Goal: Task Accomplishment & Management: Use online tool/utility

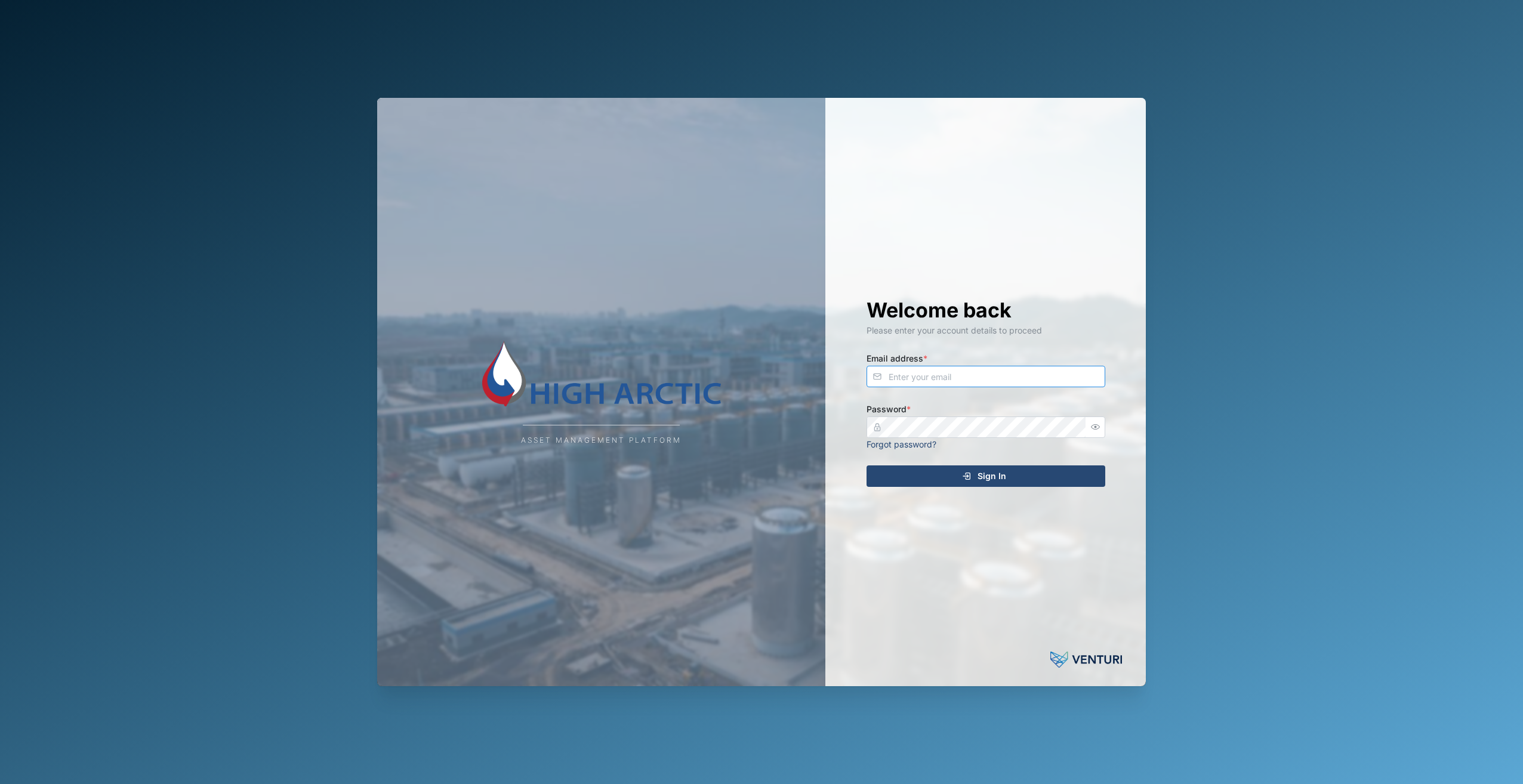
type input "[PERSON_NAME][EMAIL_ADDRESS][DOMAIN_NAME]"
click at [967, 480] on icon "submit" at bounding box center [966, 475] width 10 height 10
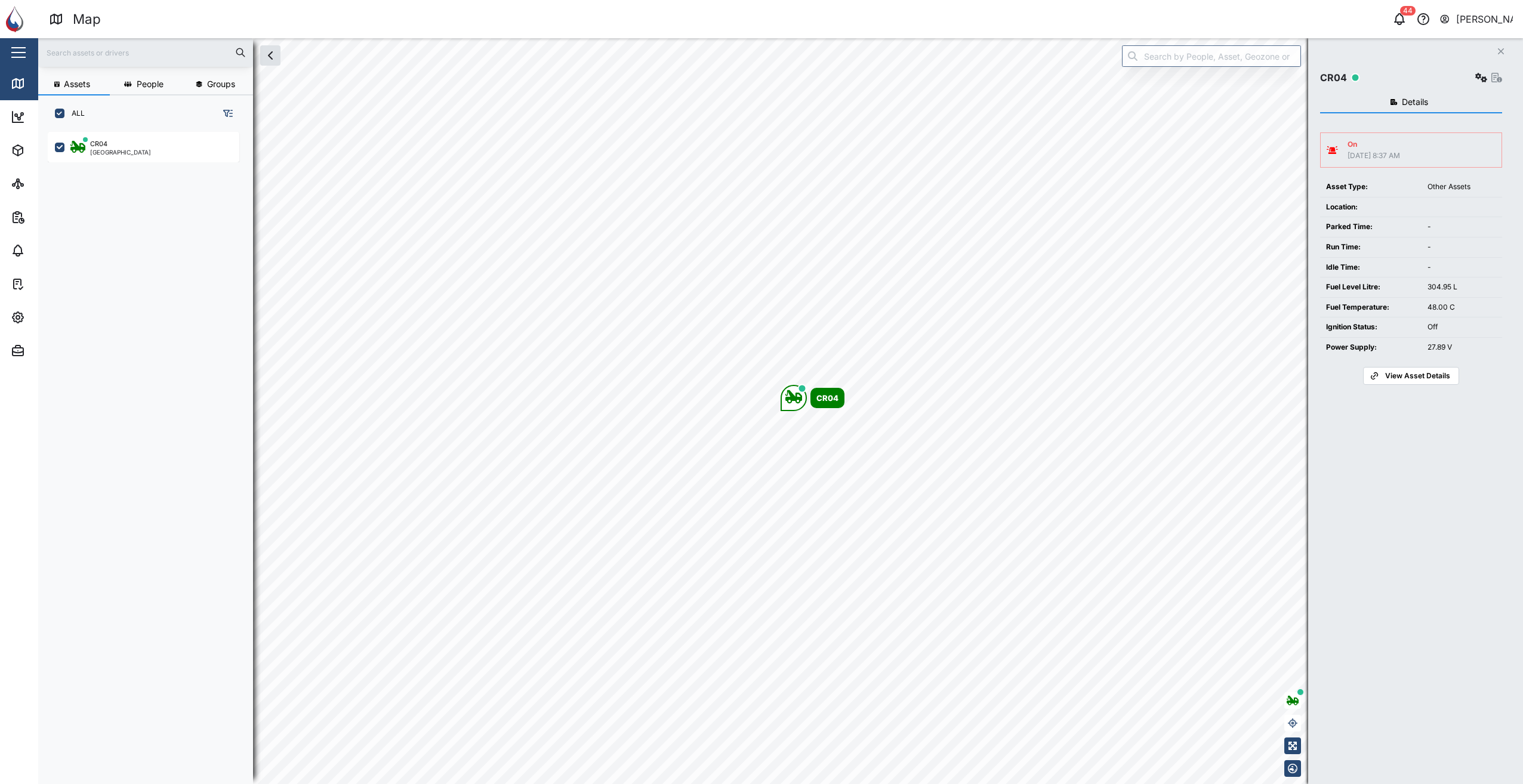
scroll to position [638, 187]
click at [177, 157] on div "CR04 [GEOGRAPHIC_DATA]" at bounding box center [144, 147] width 192 height 31
click at [1469, 79] on div "CR04" at bounding box center [1411, 78] width 182 height 17
click at [1474, 75] on button "button" at bounding box center [1481, 78] width 17 height 17
click at [1465, 177] on div "Field gateway config" at bounding box center [1438, 181] width 82 height 13
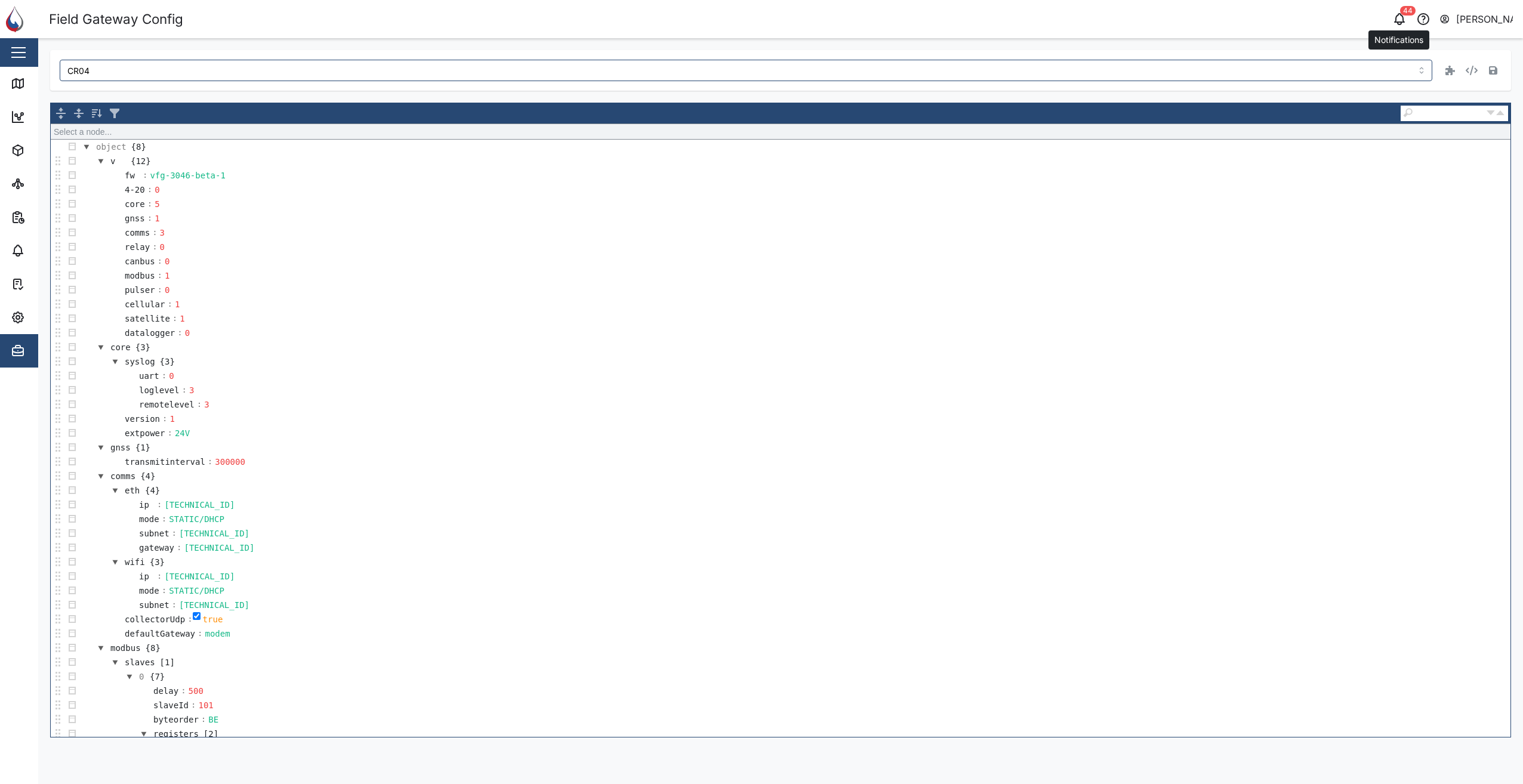
click at [1406, 23] on icon "button" at bounding box center [1399, 19] width 14 height 14
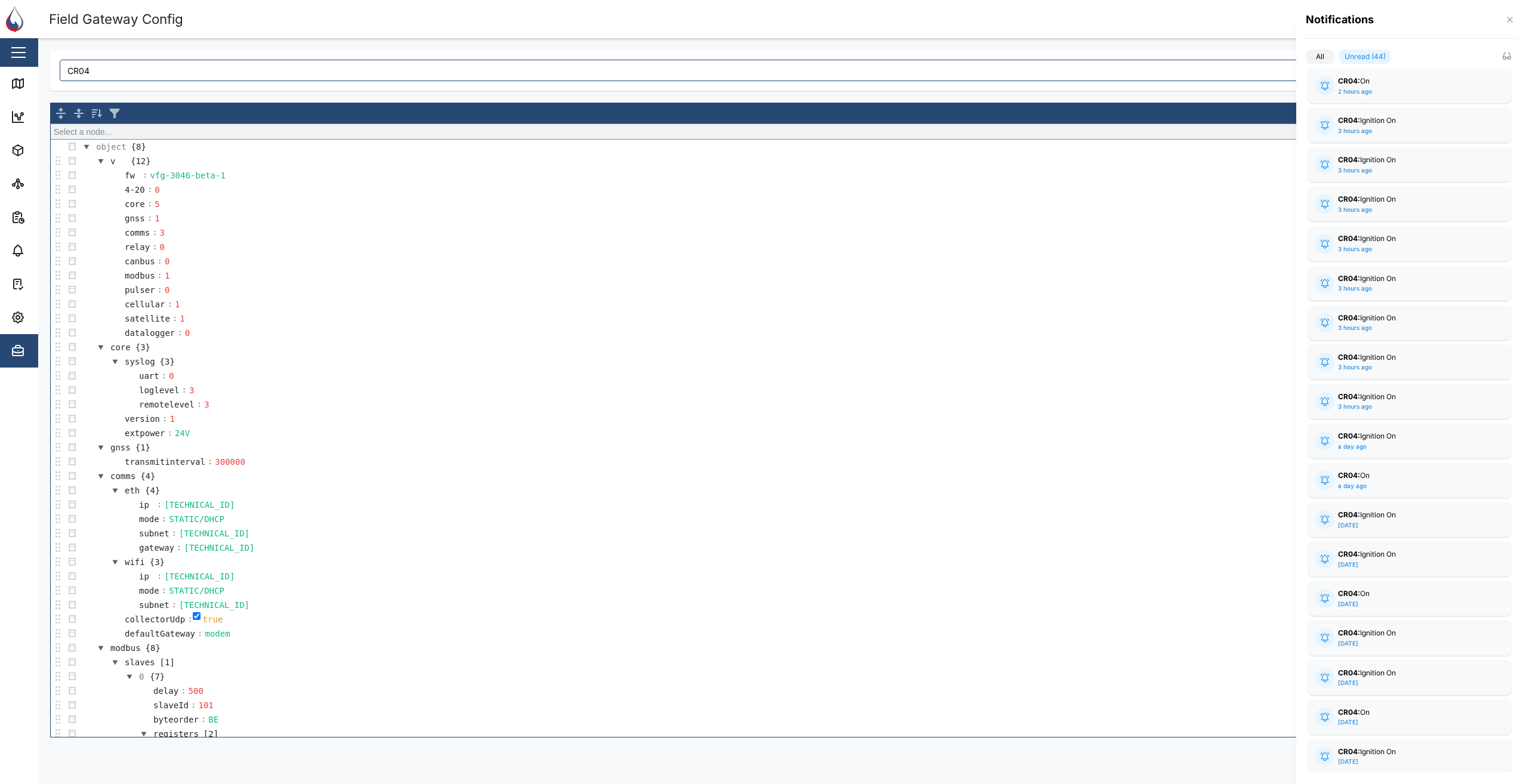
click at [1516, 23] on div "Notifications" at bounding box center [1409, 24] width 226 height 48
click at [1507, 16] on icon "button" at bounding box center [1509, 20] width 10 height 10
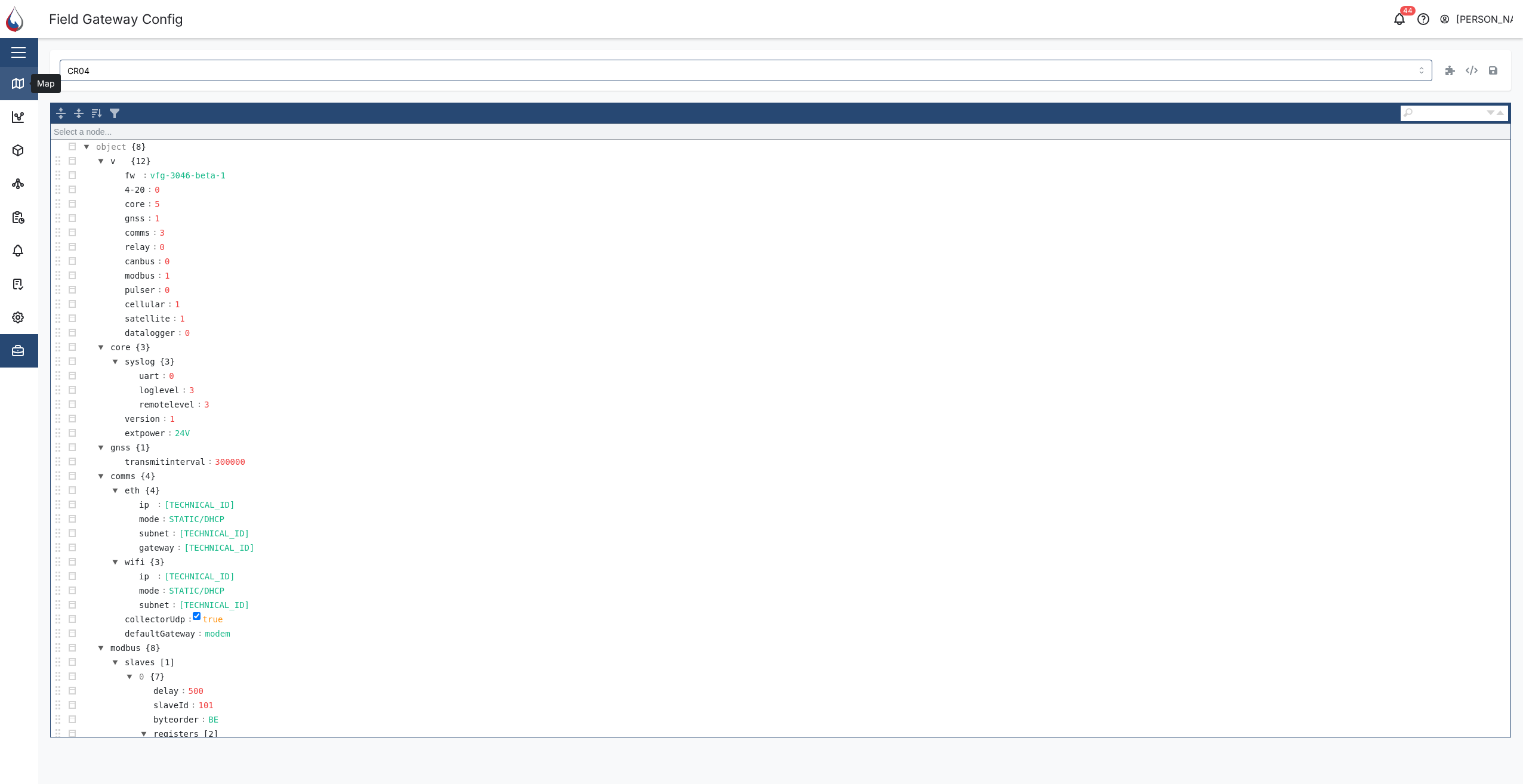
click at [10, 78] on icon at bounding box center [18, 83] width 14 height 14
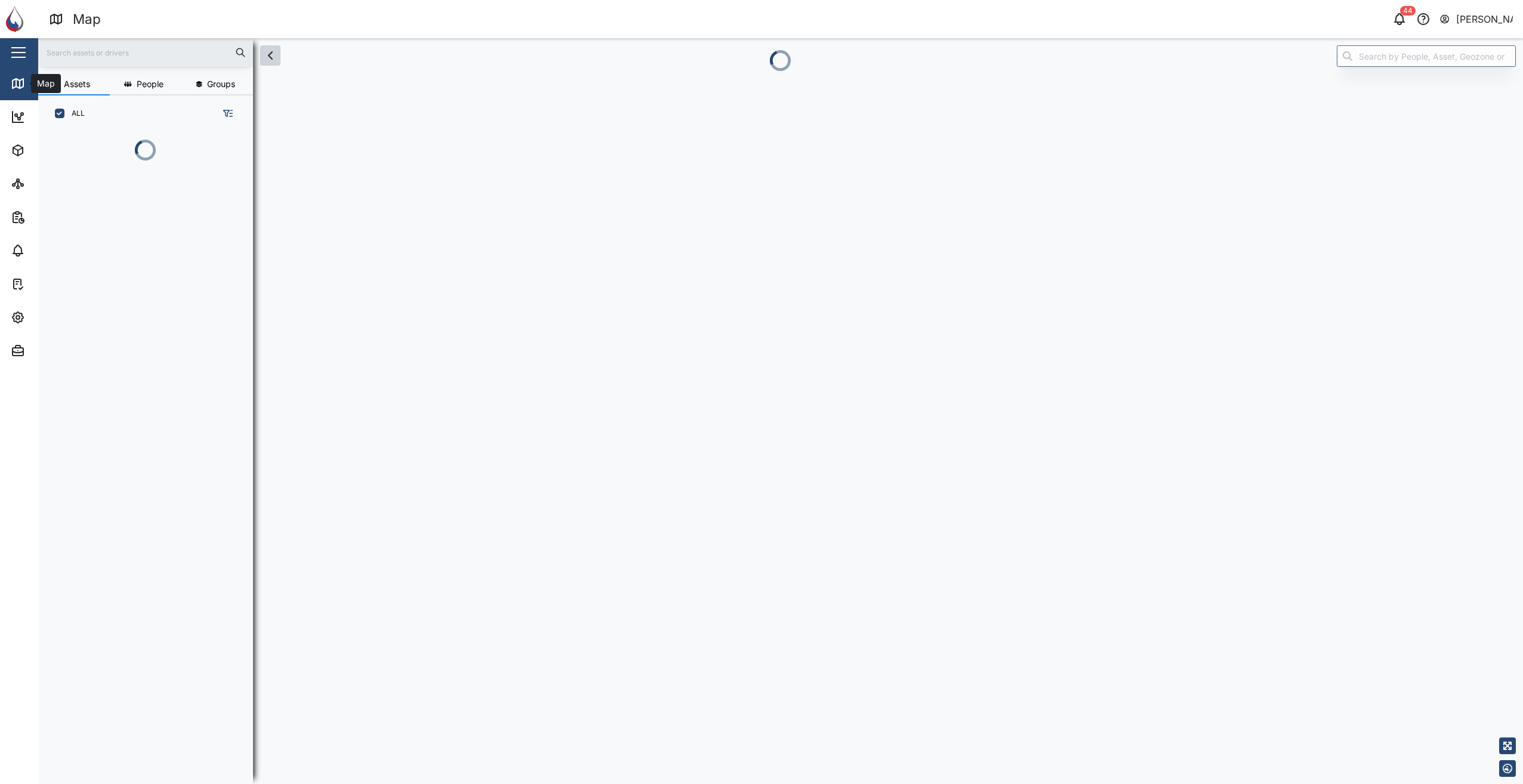
scroll to position [10, 10]
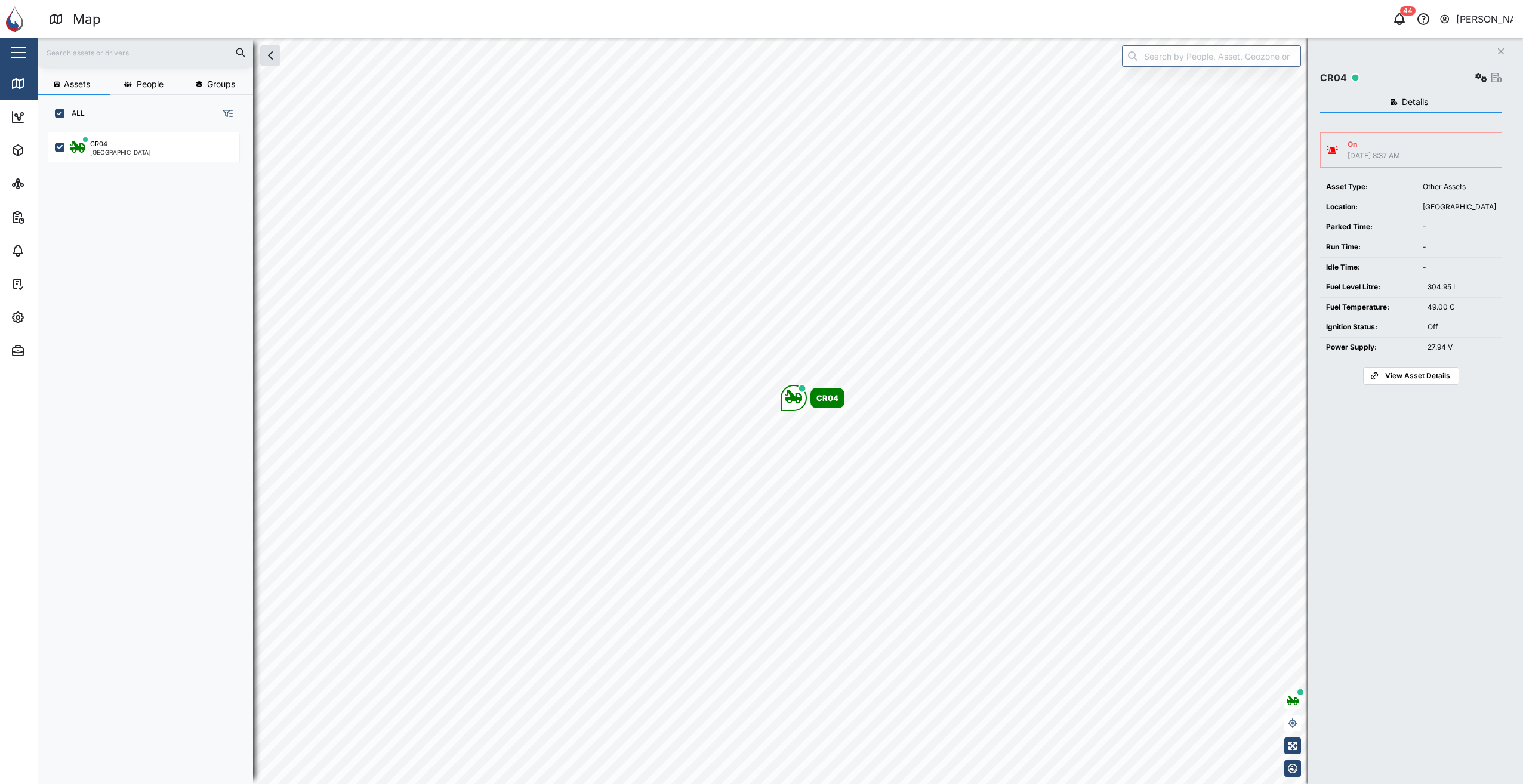
click at [1398, 376] on span "View Asset Details" at bounding box center [1417, 376] width 65 height 17
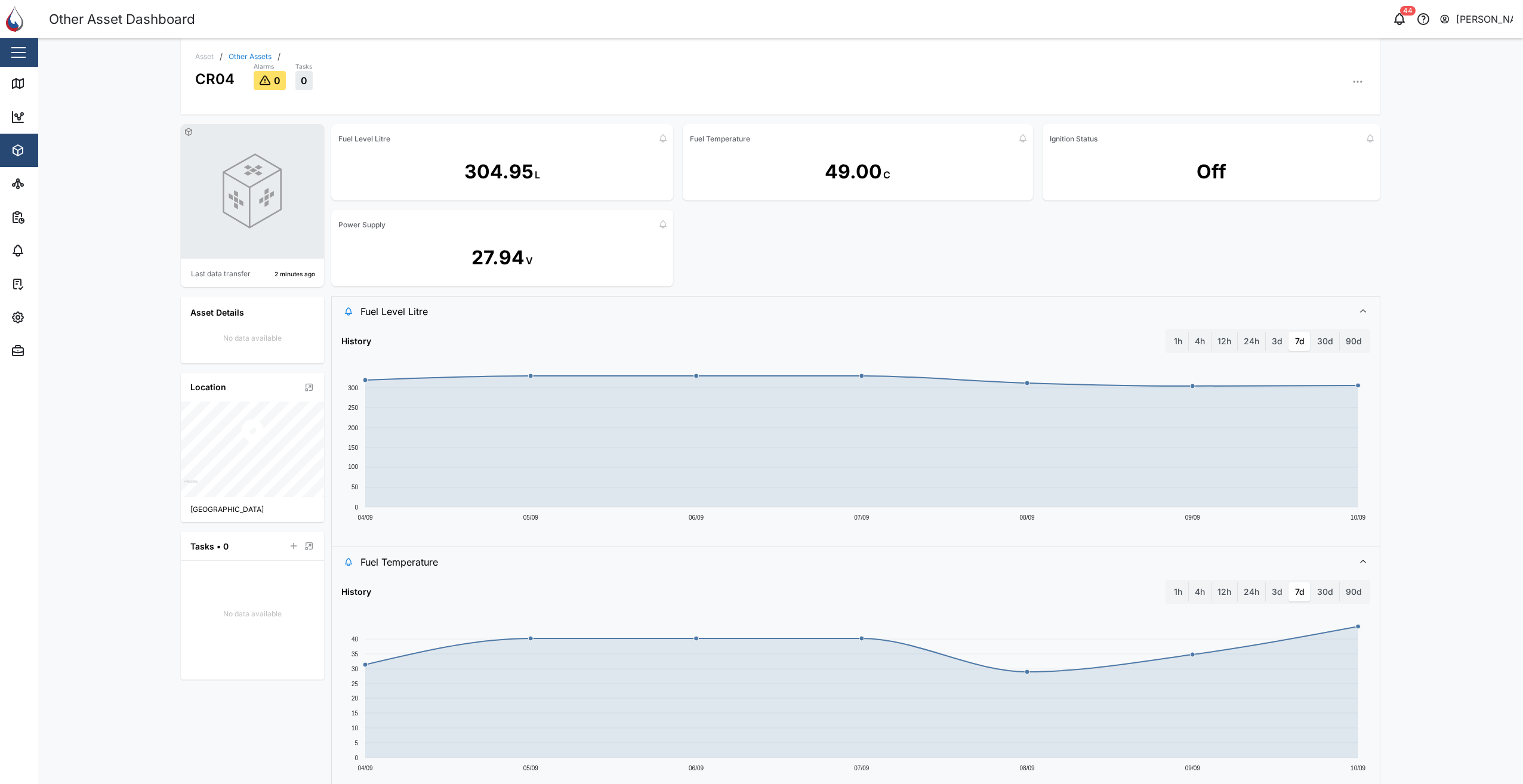
click at [1358, 80] on icon "button" at bounding box center [1357, 82] width 12 height 12
click at [1306, 145] on div "Event Logs" at bounding box center [1311, 146] width 88 height 11
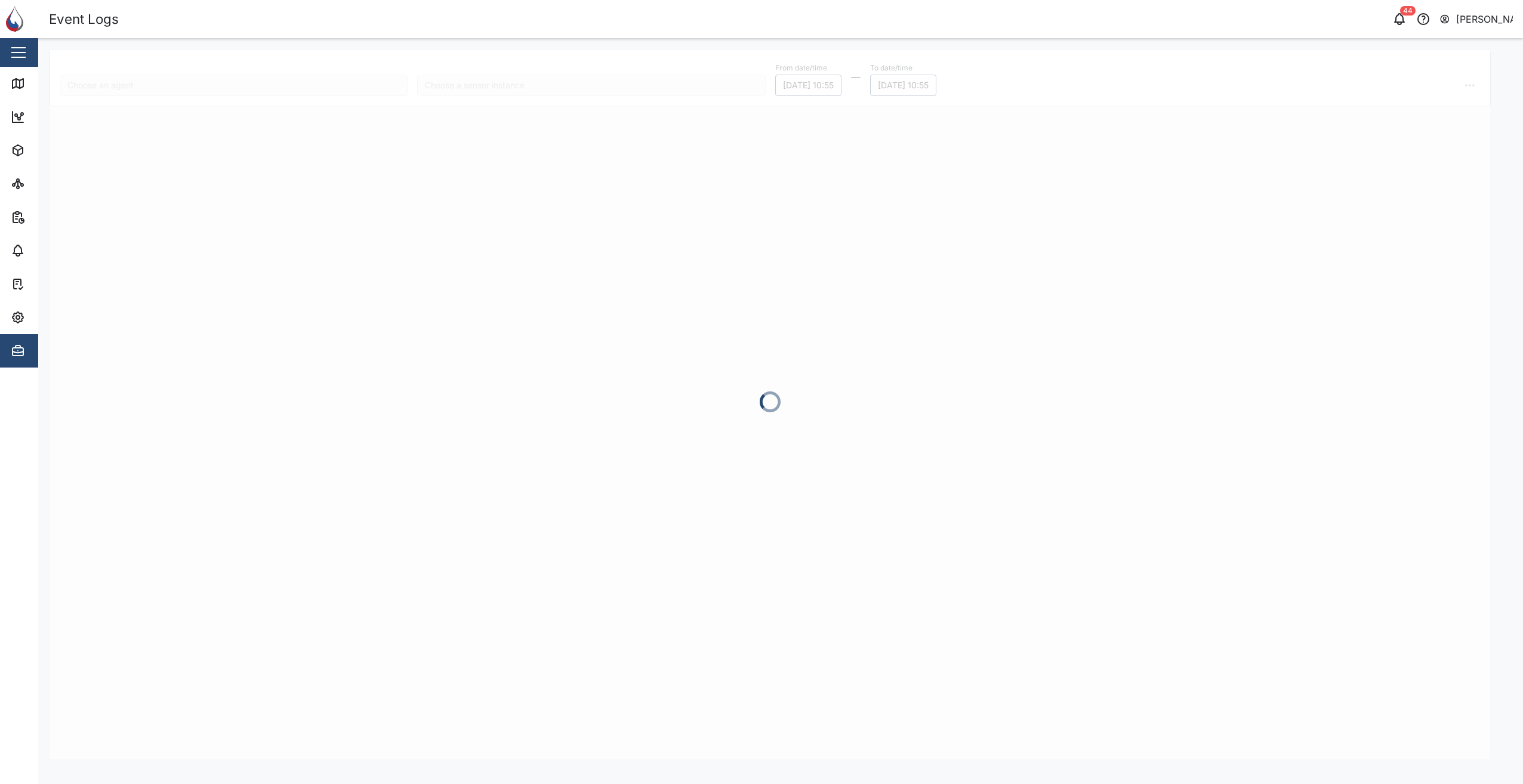
type input "CR04"
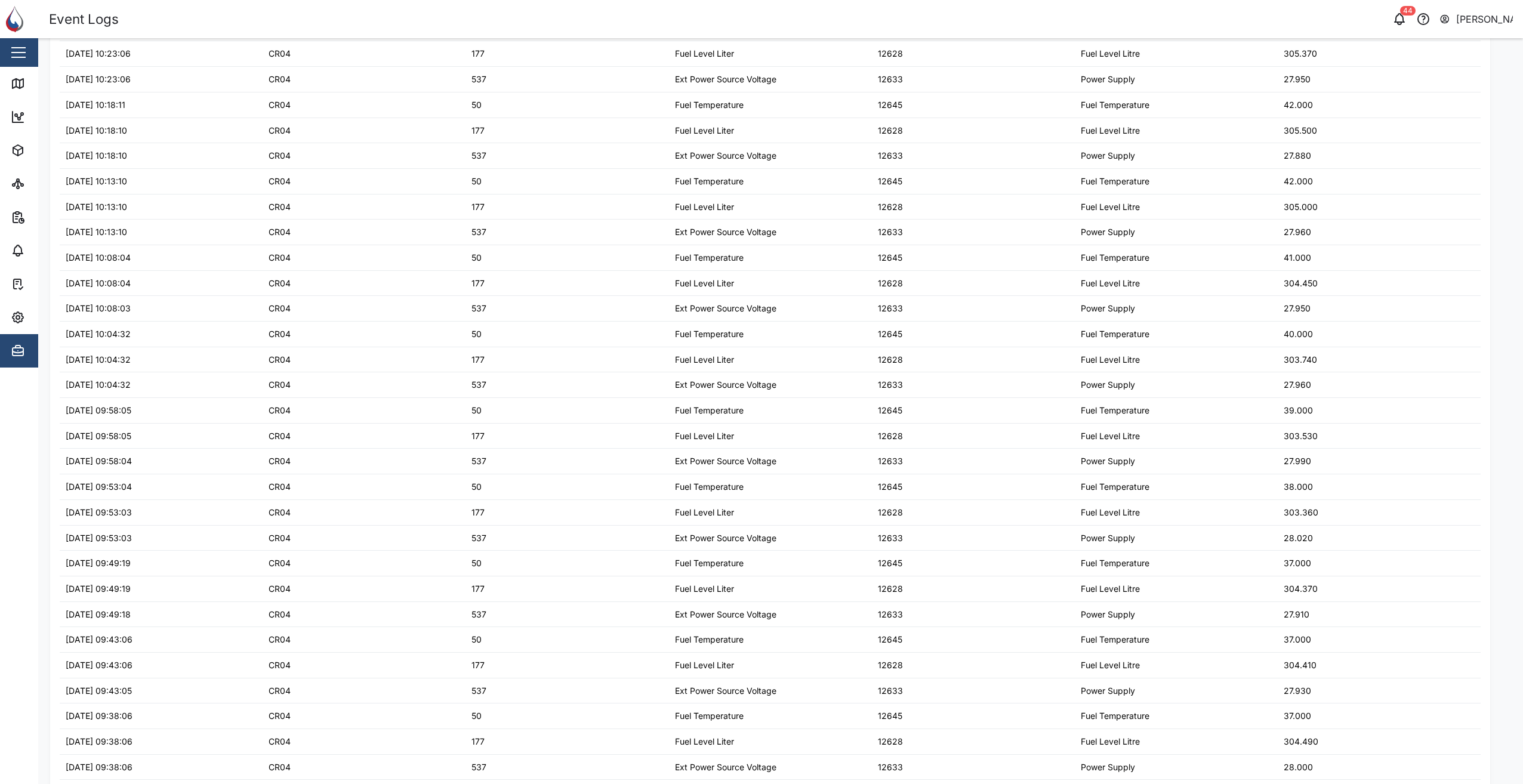
scroll to position [537, 0]
